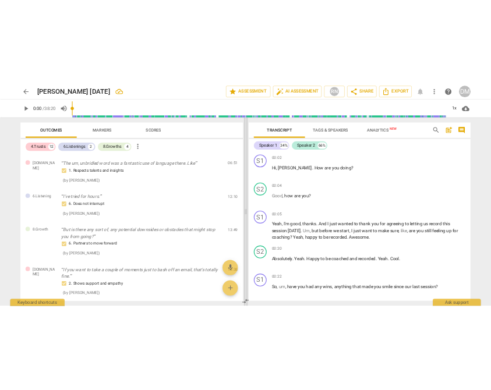
scroll to position [196, 0]
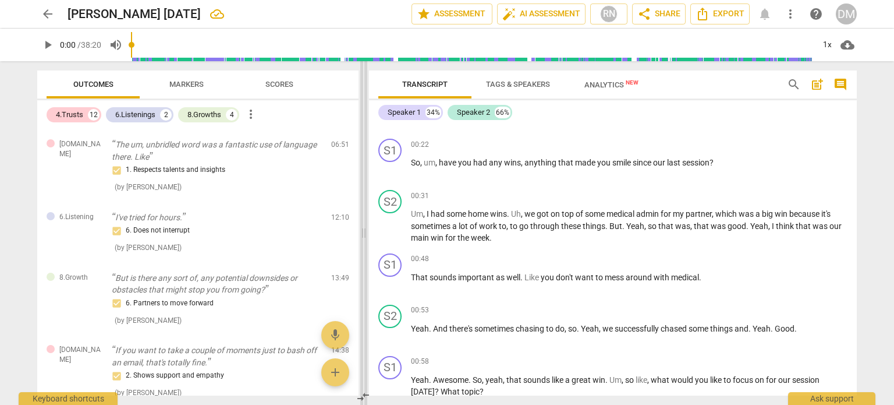
drag, startPoint x: 447, startPoint y: 235, endPoint x: 364, endPoint y: 237, distance: 82.7
click at [364, 237] on span at bounding box center [363, 232] width 7 height 343
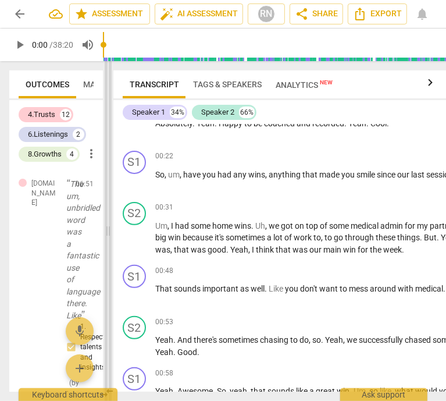
drag, startPoint x: 336, startPoint y: 232, endPoint x: 108, endPoint y: 237, distance: 228.8
click at [108, 237] on span at bounding box center [108, 231] width 7 height 340
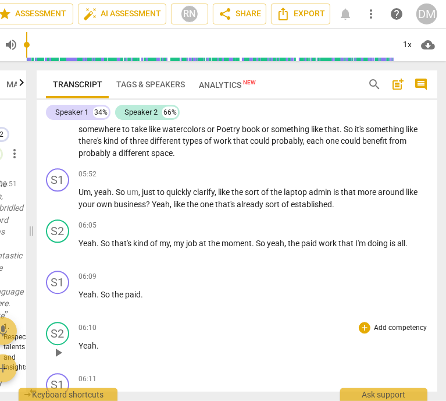
scroll to position [1548, 0]
click at [149, 200] on span "?" at bounding box center [149, 204] width 6 height 9
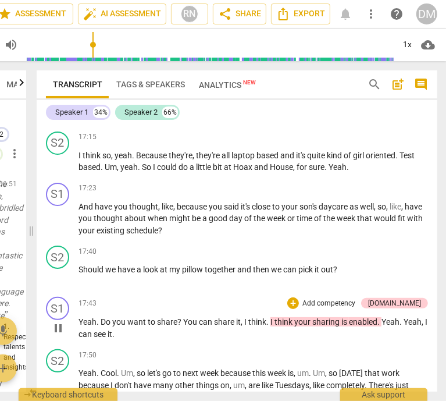
scroll to position [4588, 0]
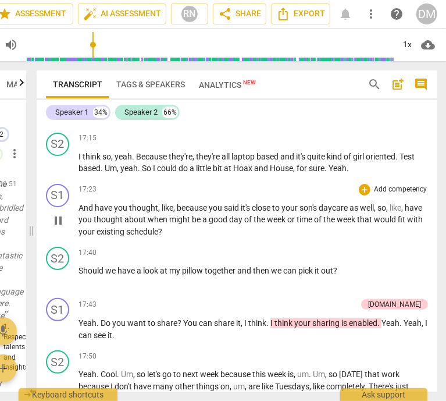
click at [105, 212] on span "have" at bounding box center [104, 207] width 19 height 9
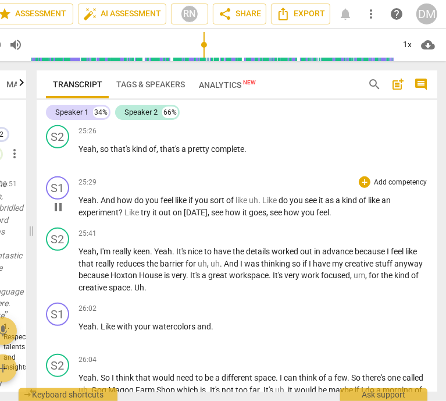
scroll to position [7062, 0]
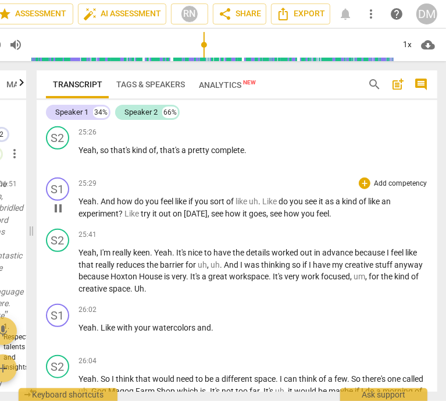
click at [112, 204] on span "And" at bounding box center [109, 201] width 16 height 9
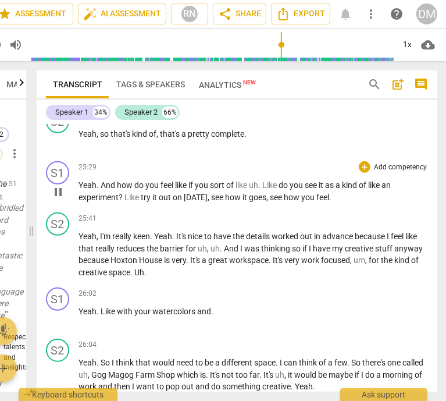
scroll to position [7373, 0]
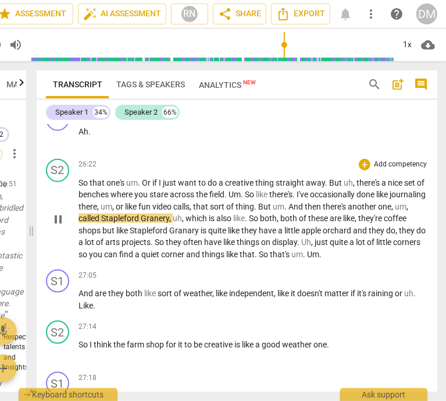
click at [54, 214] on span "pause" at bounding box center [58, 219] width 14 height 14
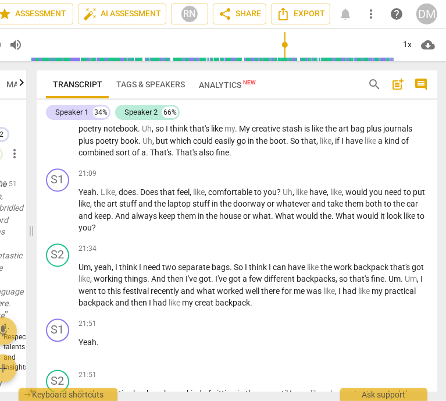
scroll to position [5616, 0]
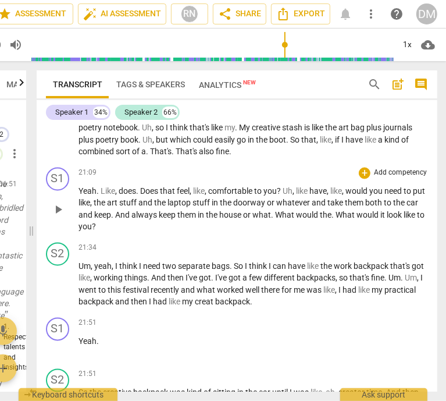
click at [221, 196] on span "comfortable" at bounding box center [231, 191] width 46 height 9
click at [283, 196] on span "?" at bounding box center [280, 191] width 6 height 9
click at [304, 196] on span "like" at bounding box center [302, 191] width 13 height 9
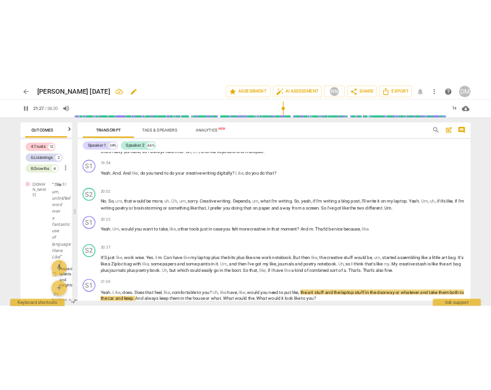
scroll to position [0, 18]
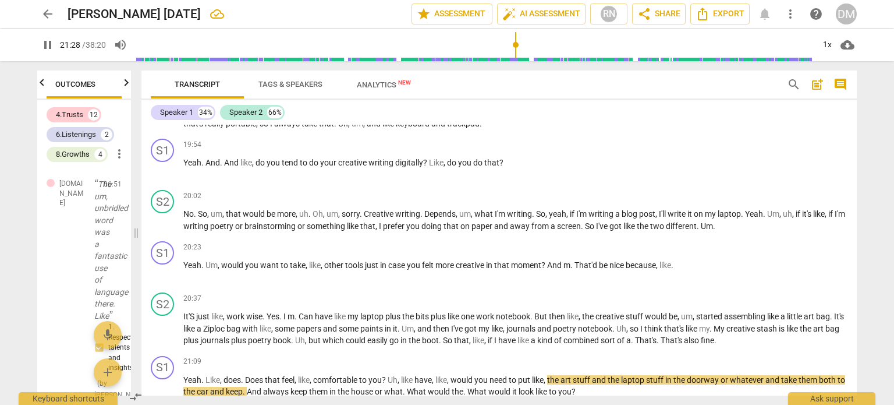
click at [48, 48] on span "pause" at bounding box center [48, 45] width 14 height 14
click at [554, 375] on span "the" at bounding box center [553, 379] width 13 height 9
click at [49, 41] on span "pause" at bounding box center [48, 45] width 14 height 14
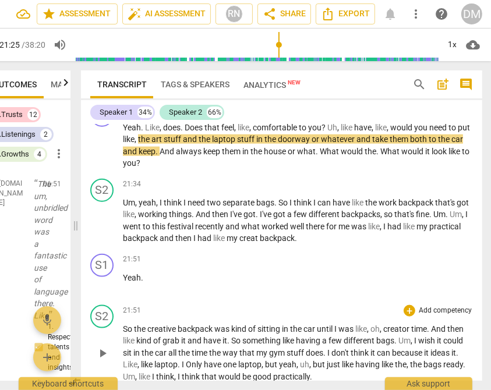
scroll to position [5680, 0]
click at [341, 155] on span "What" at bounding box center [330, 151] width 21 height 9
click at [380, 156] on span "." at bounding box center [378, 151] width 4 height 9
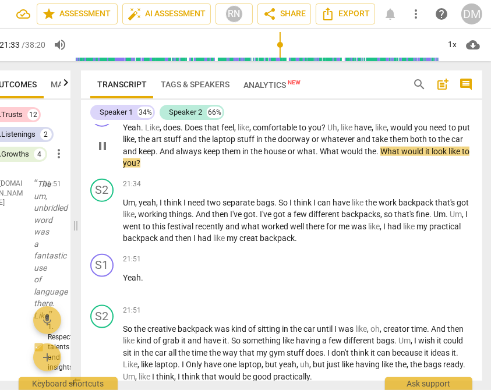
click at [103, 153] on span "pause" at bounding box center [102, 146] width 14 height 14
type input "1294"
